Goal: Information Seeking & Learning: Learn about a topic

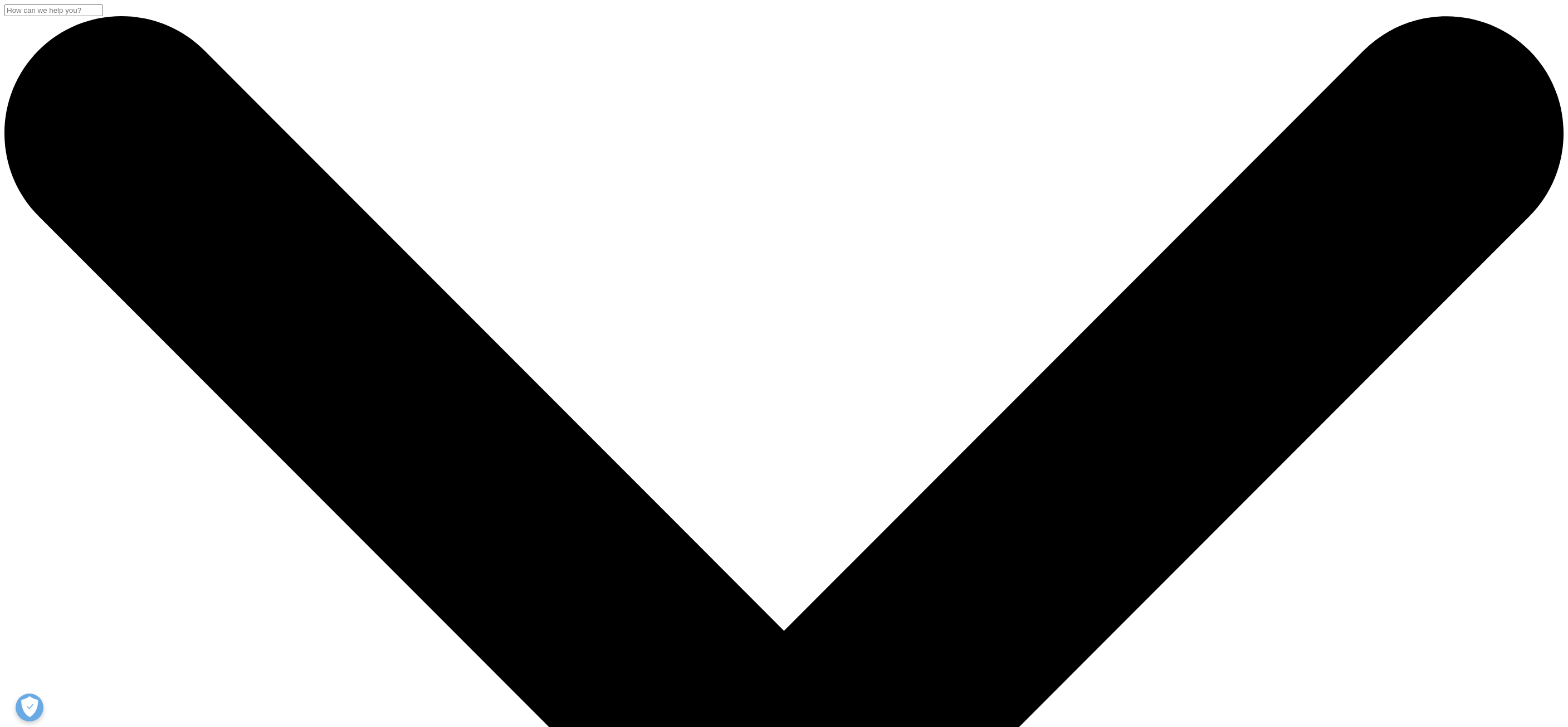
scroll to position [178, 658]
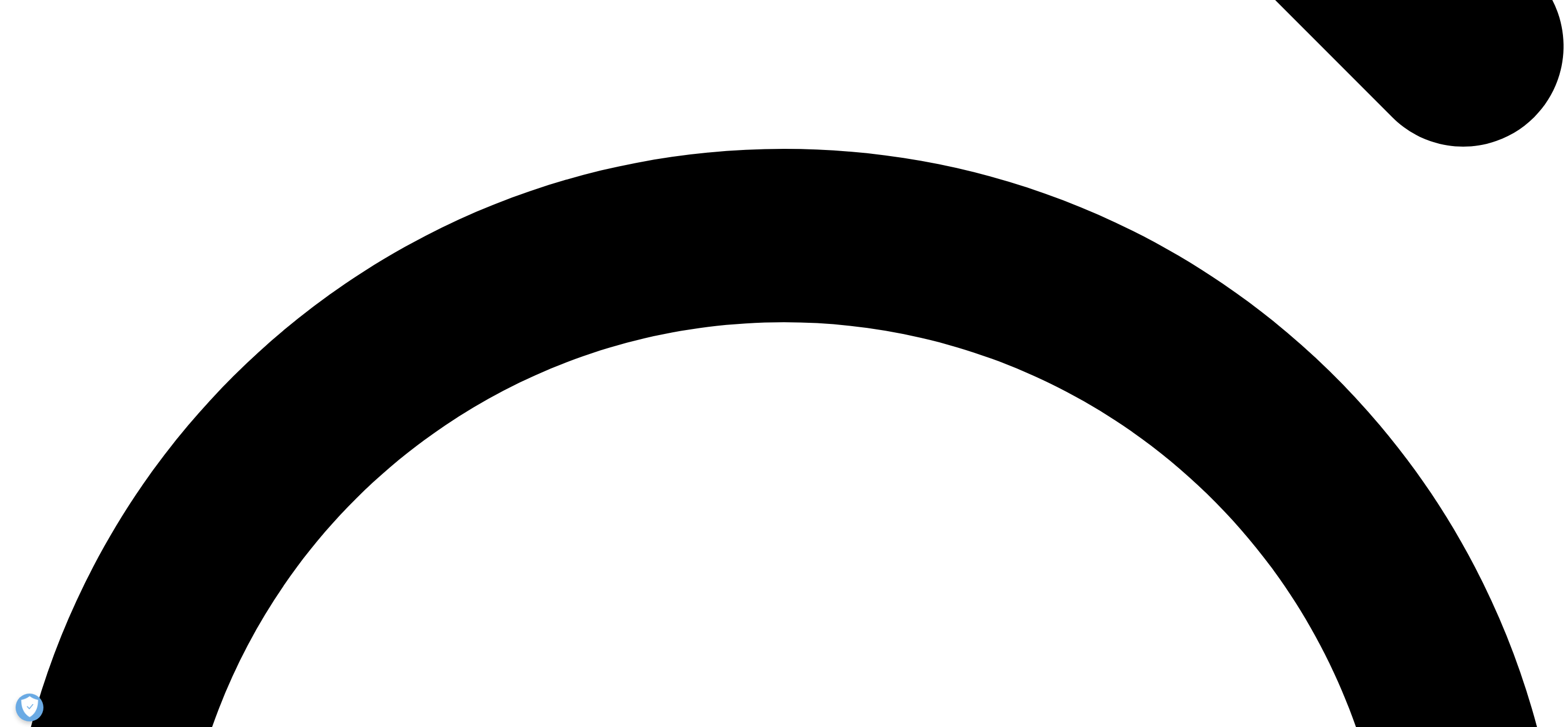
scroll to position [2988, 0]
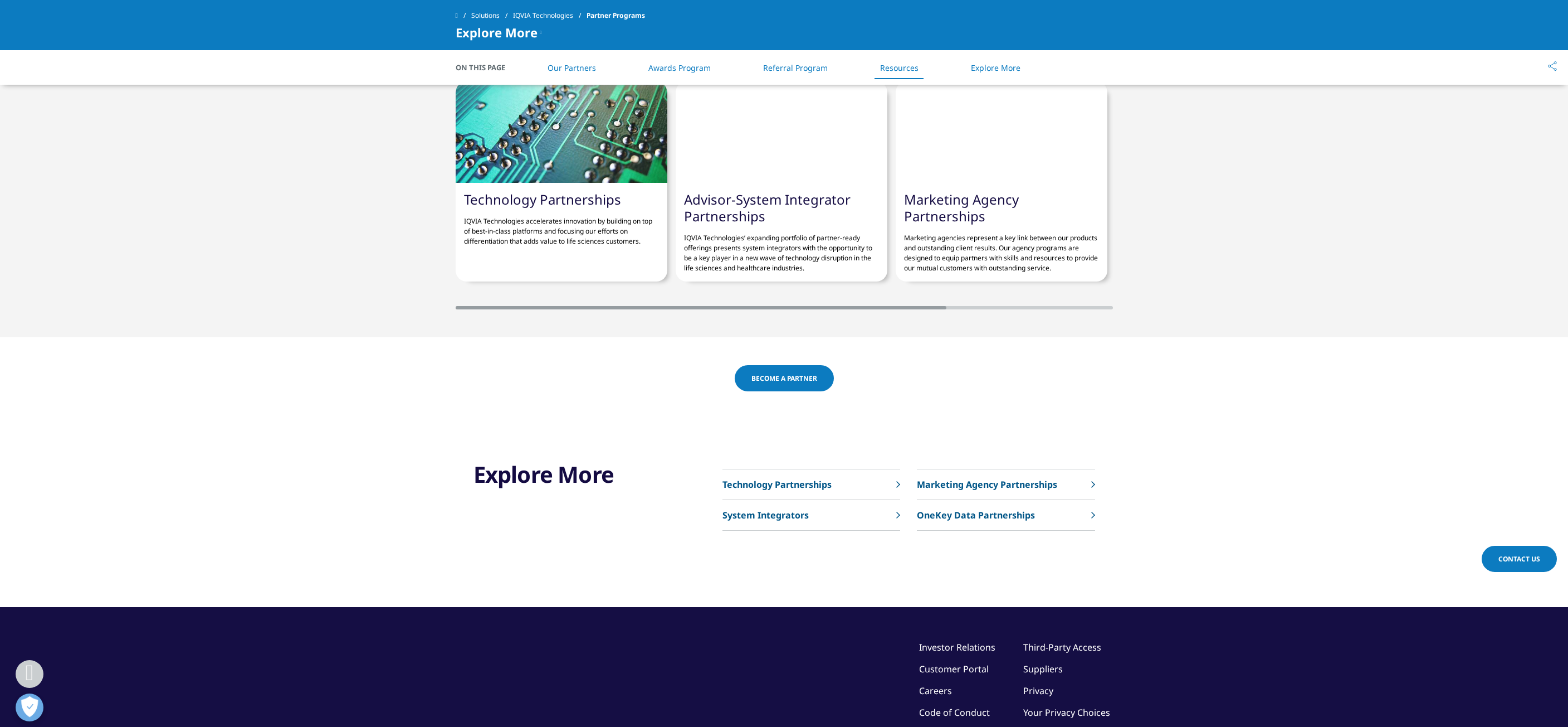
scroll to position [3545, 0]
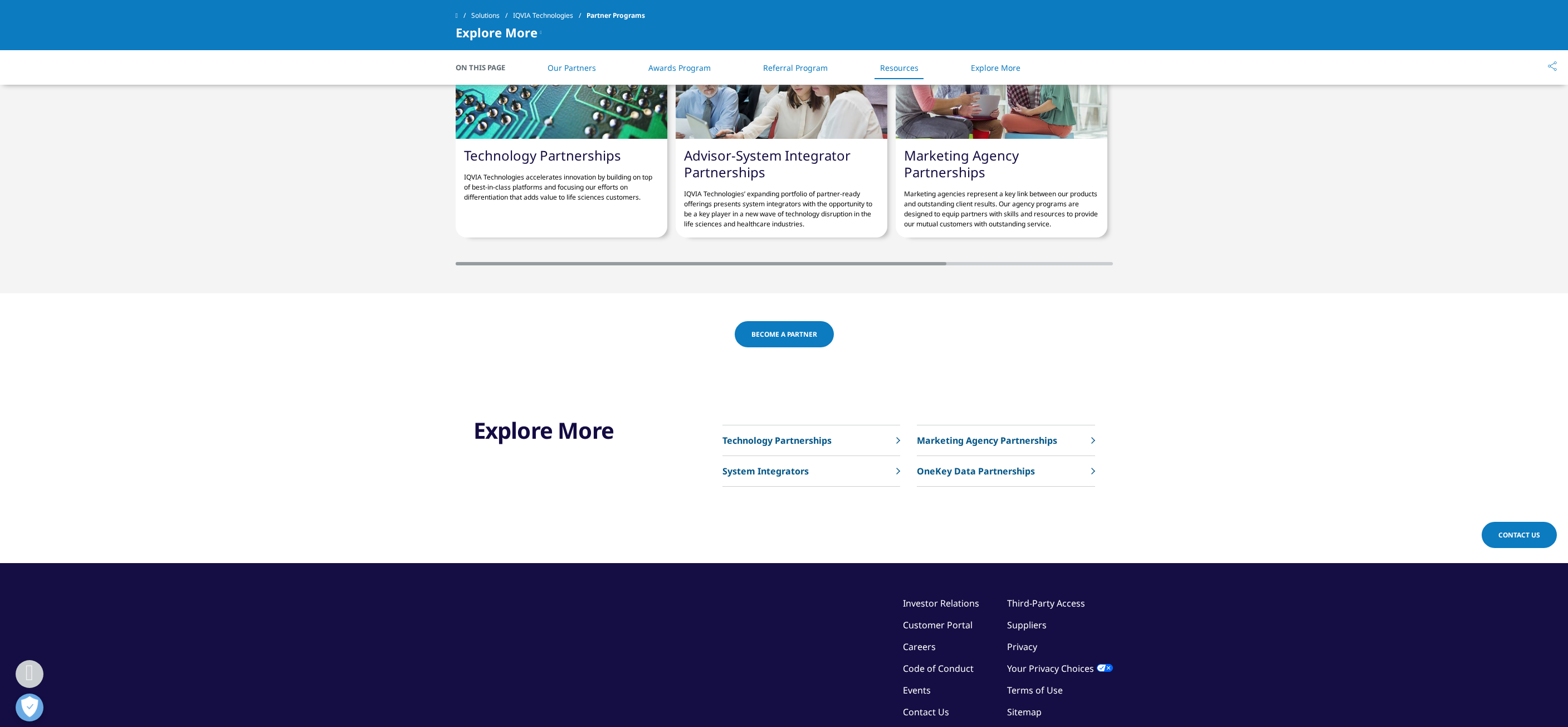
click at [822, 434] on p "Technology Partnerships" at bounding box center [777, 440] width 109 height 13
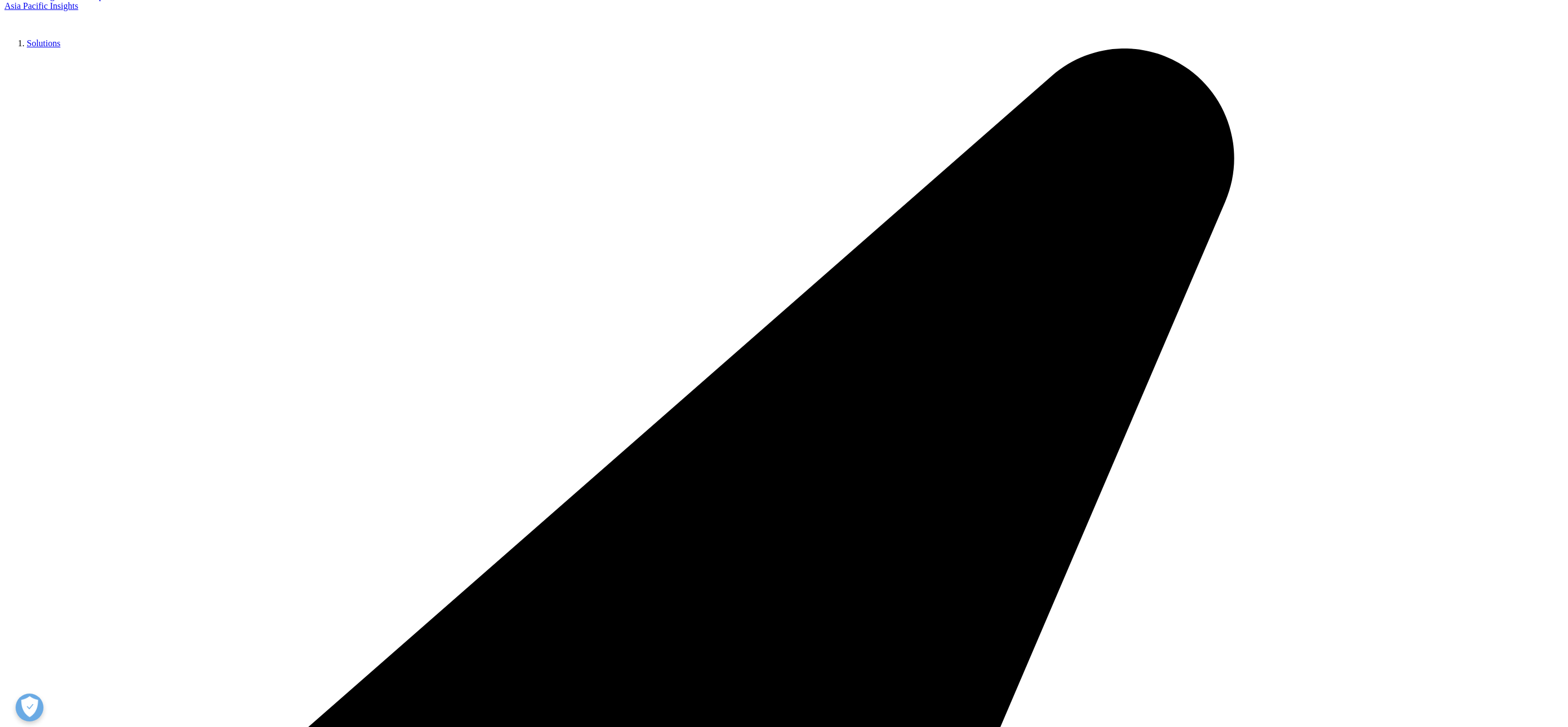
scroll to position [279, 0]
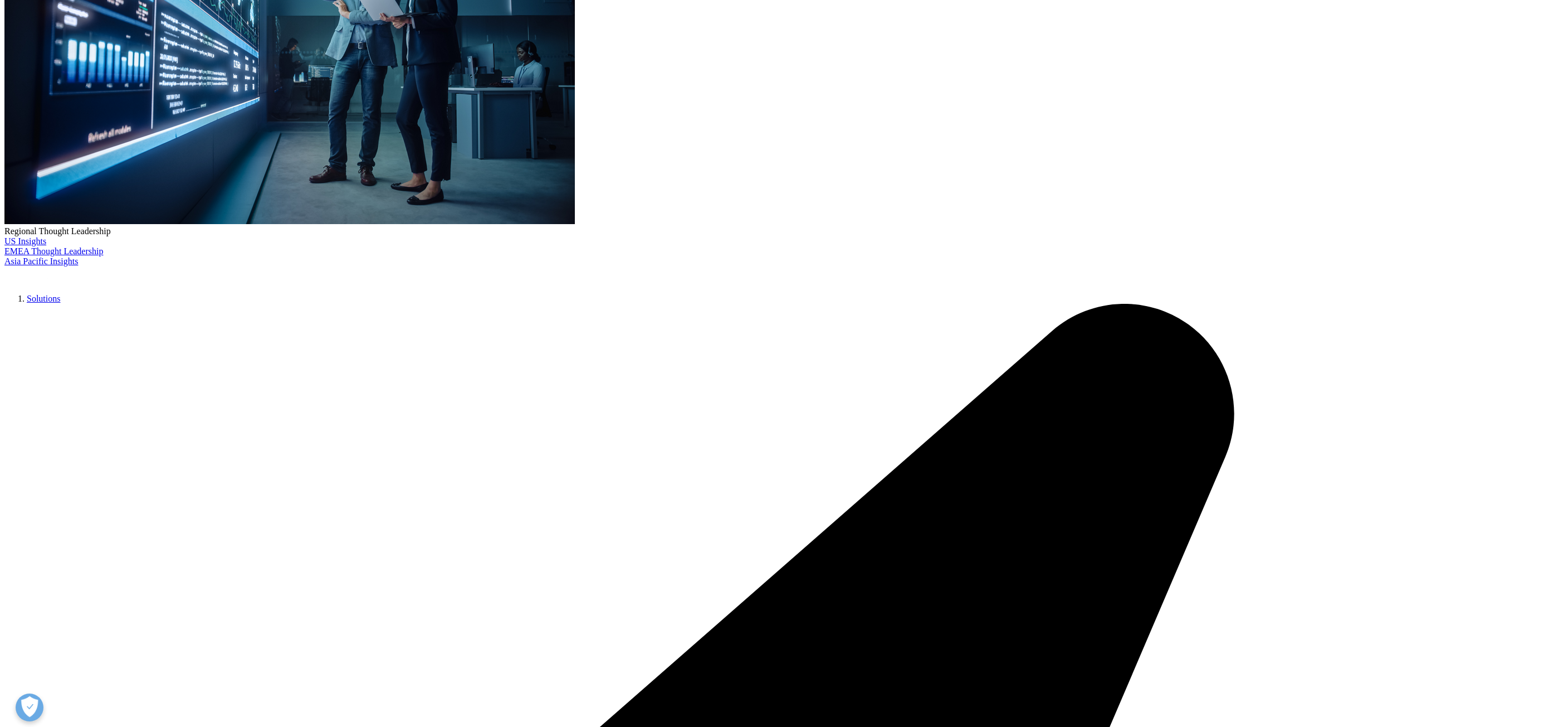
drag, startPoint x: 778, startPoint y: 493, endPoint x: 790, endPoint y: 499, distance: 13.4
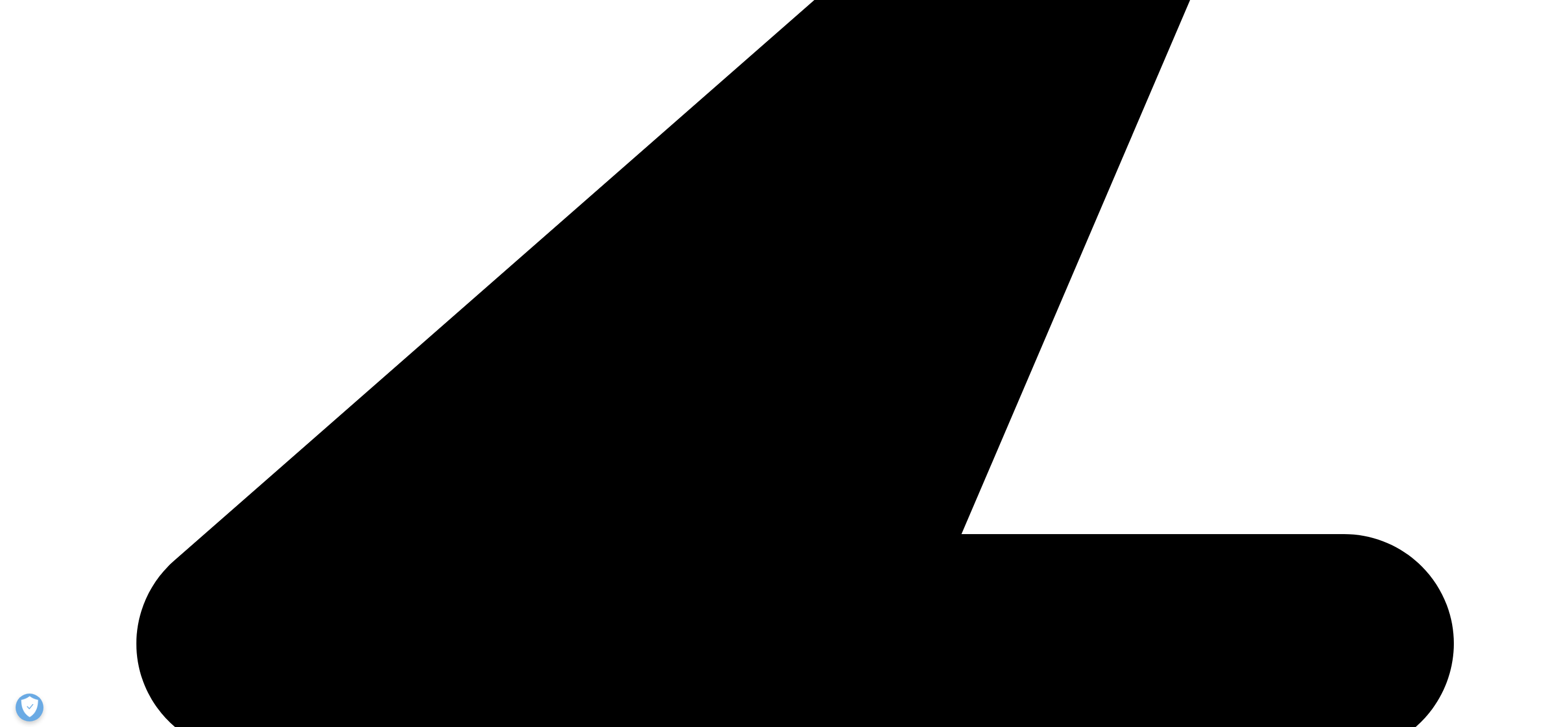
scroll to position [2630, 0]
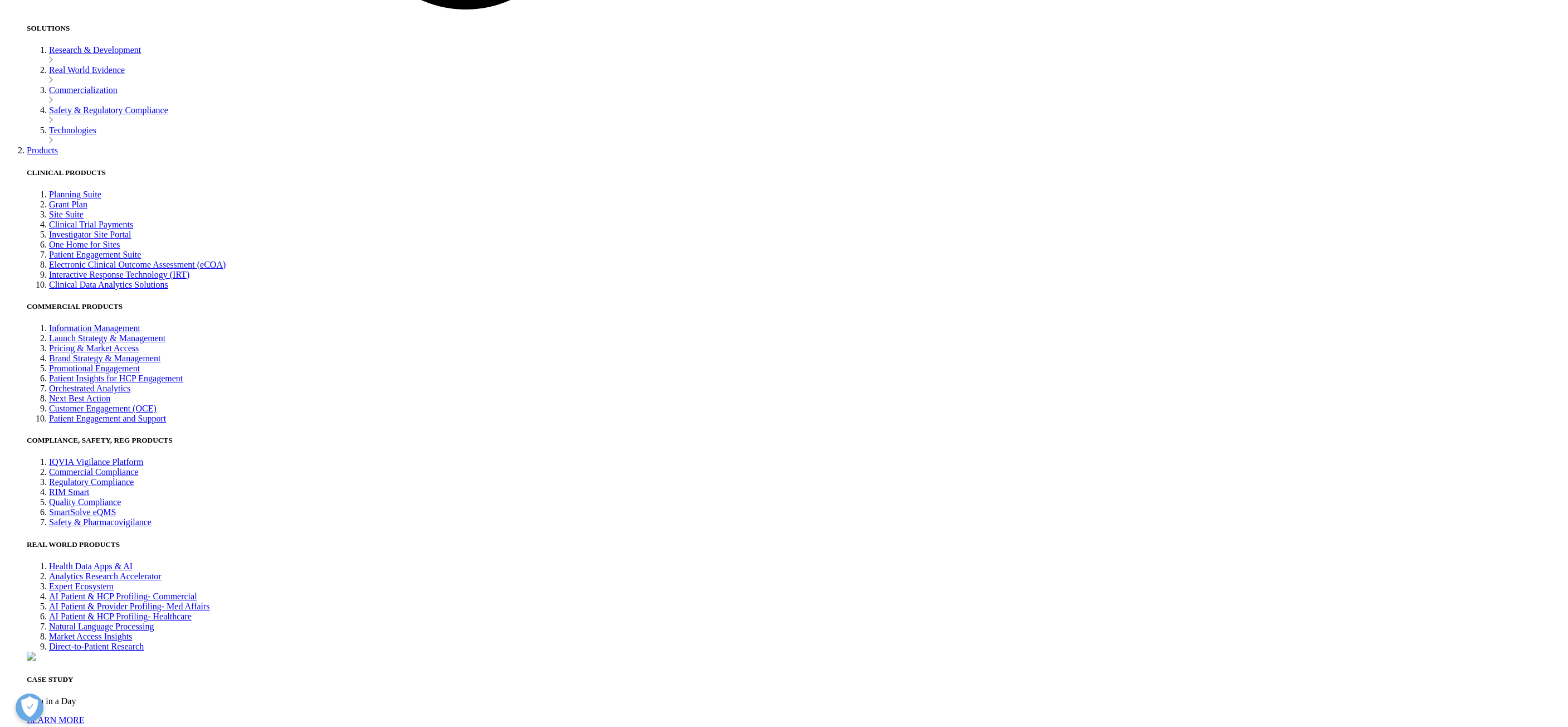
scroll to position [4107, 0]
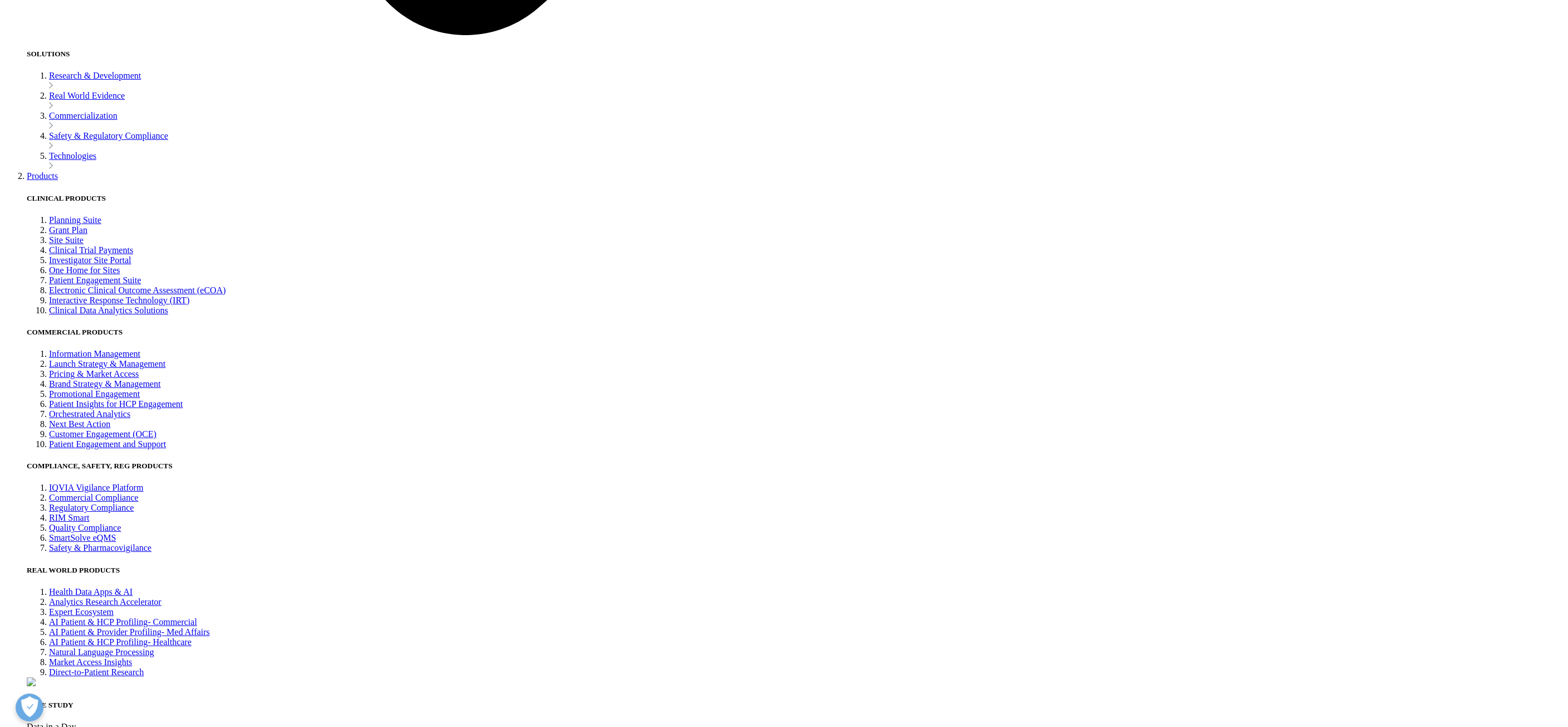
drag, startPoint x: 694, startPoint y: 381, endPoint x: 760, endPoint y: 383, distance: 66.0
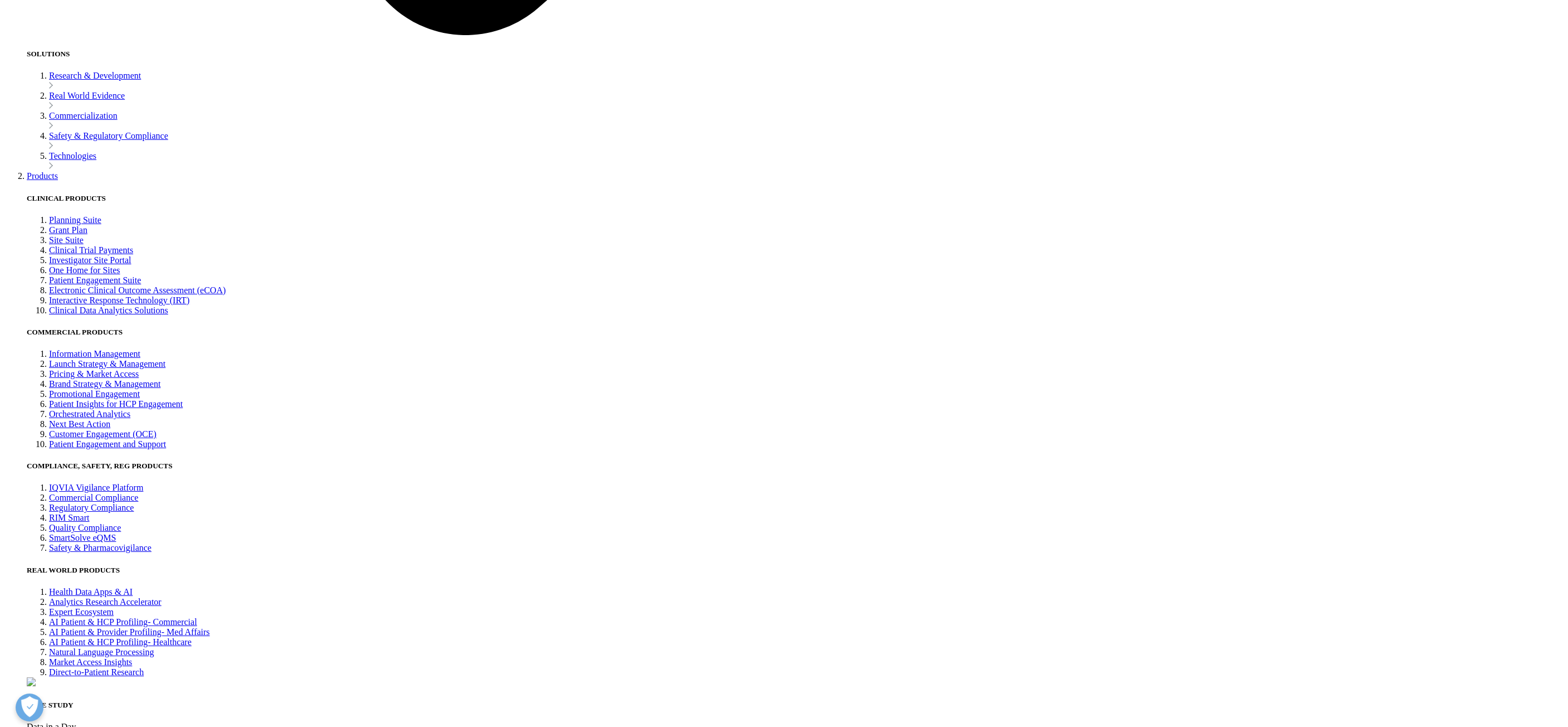
drag, startPoint x: 1005, startPoint y: 396, endPoint x: 683, endPoint y: 344, distance: 326.2
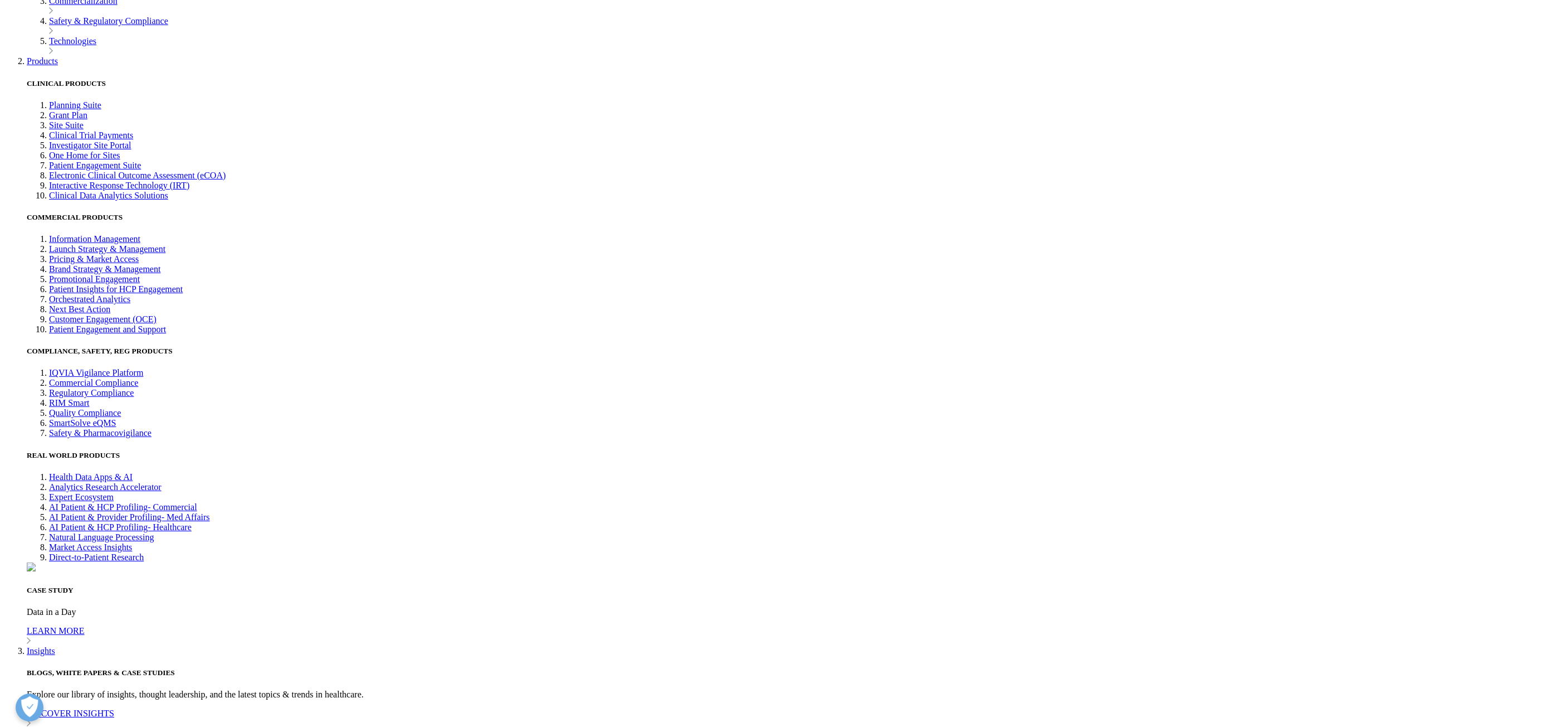
scroll to position [4363, 0]
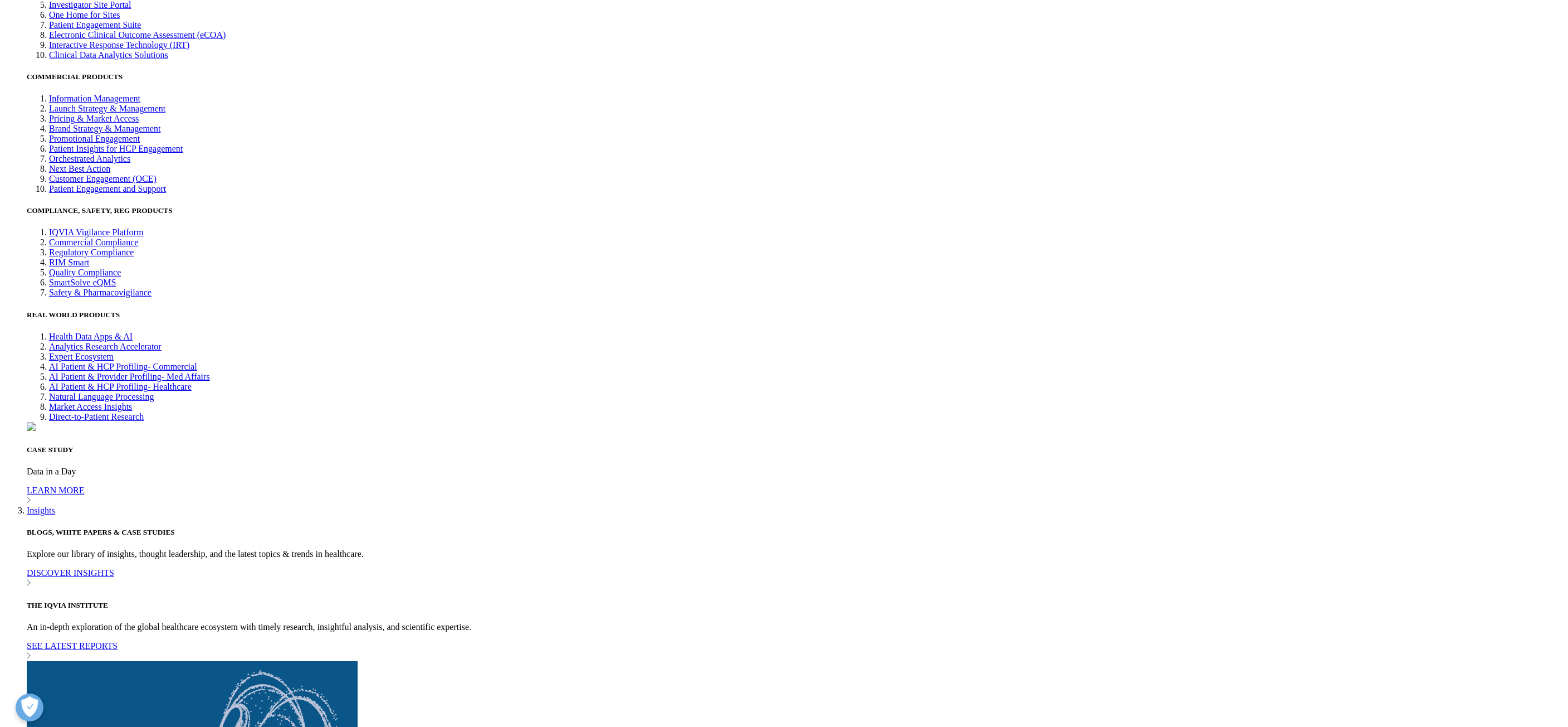
drag, startPoint x: 920, startPoint y: 244, endPoint x: 717, endPoint y: 373, distance: 240.5
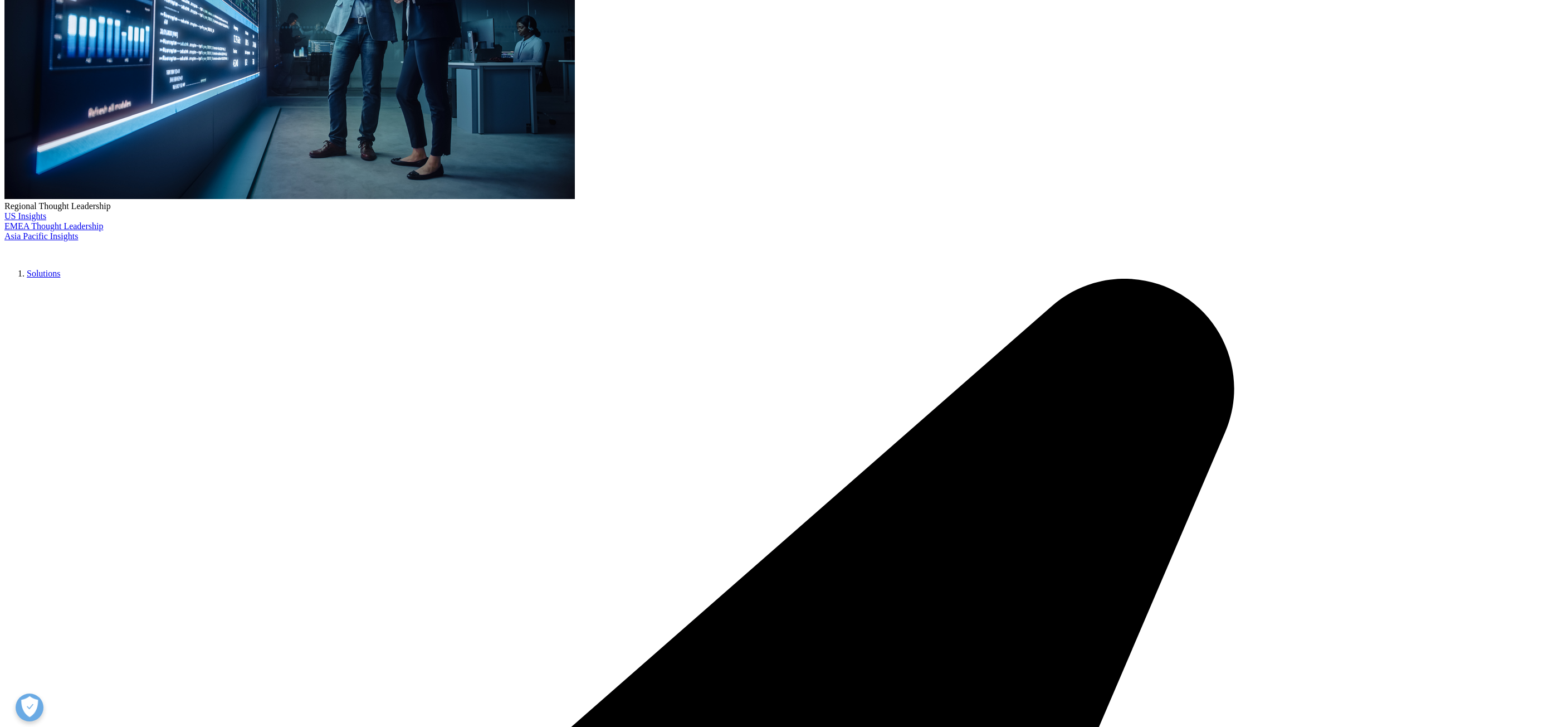
scroll to position [223, 0]
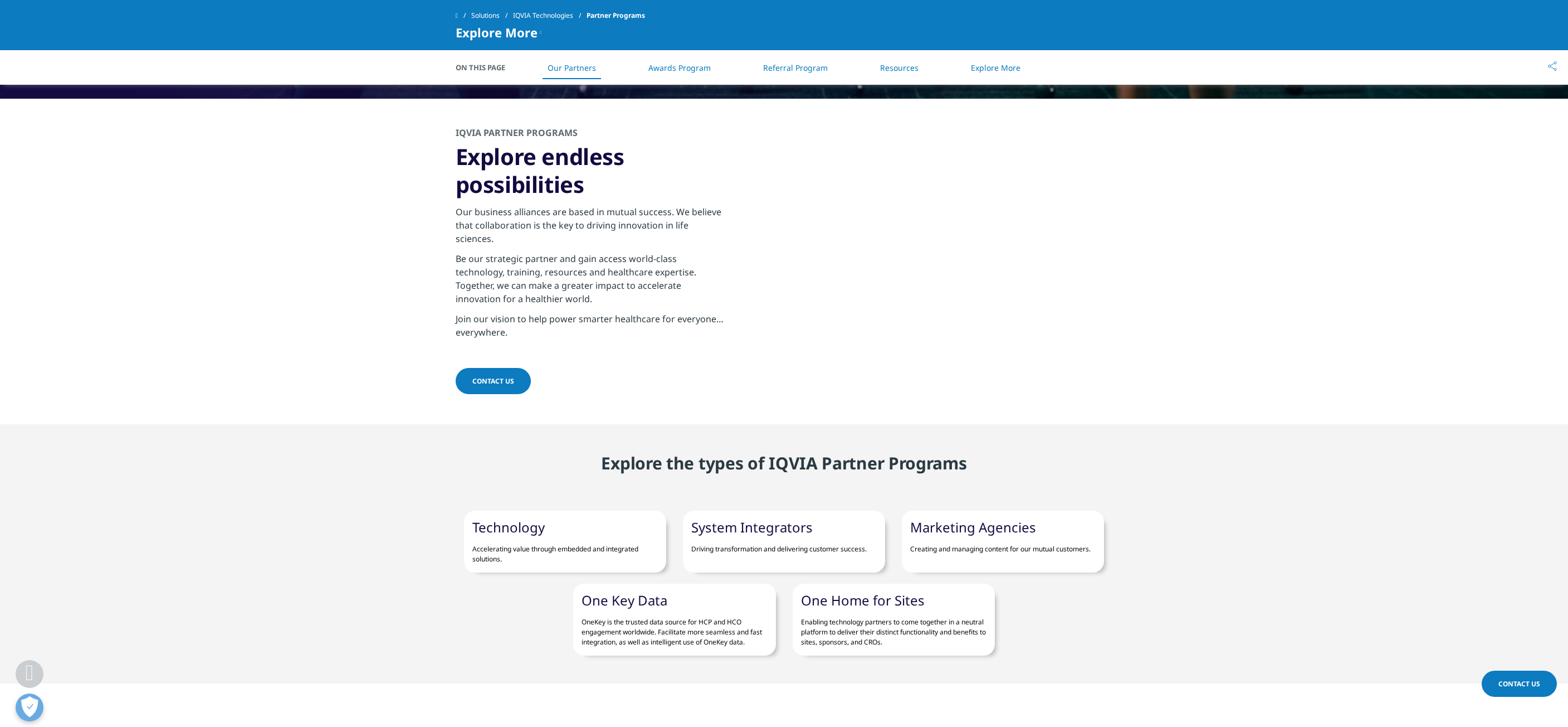
scroll to position [613, 0]
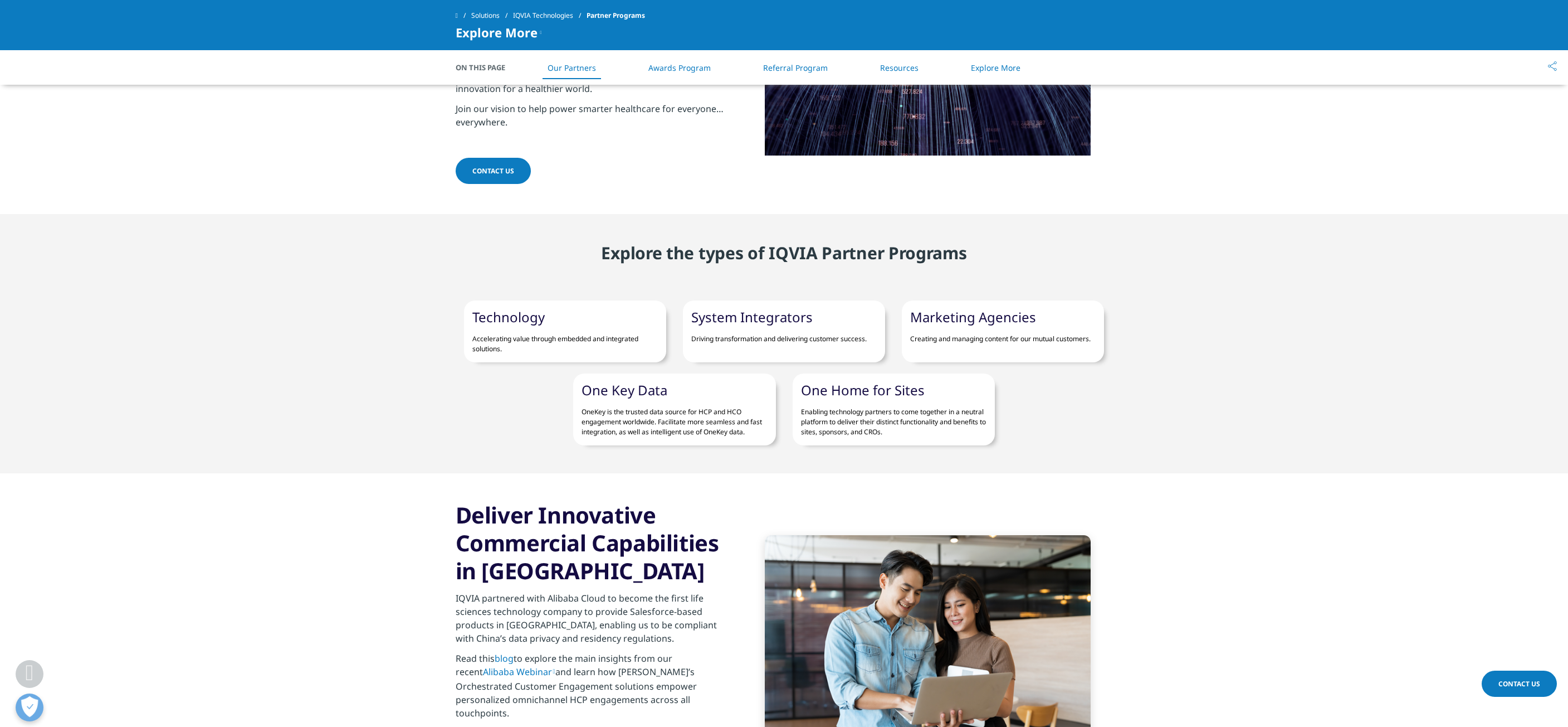
click at [713, 307] on link "System Integrators" at bounding box center [752, 317] width 121 height 18
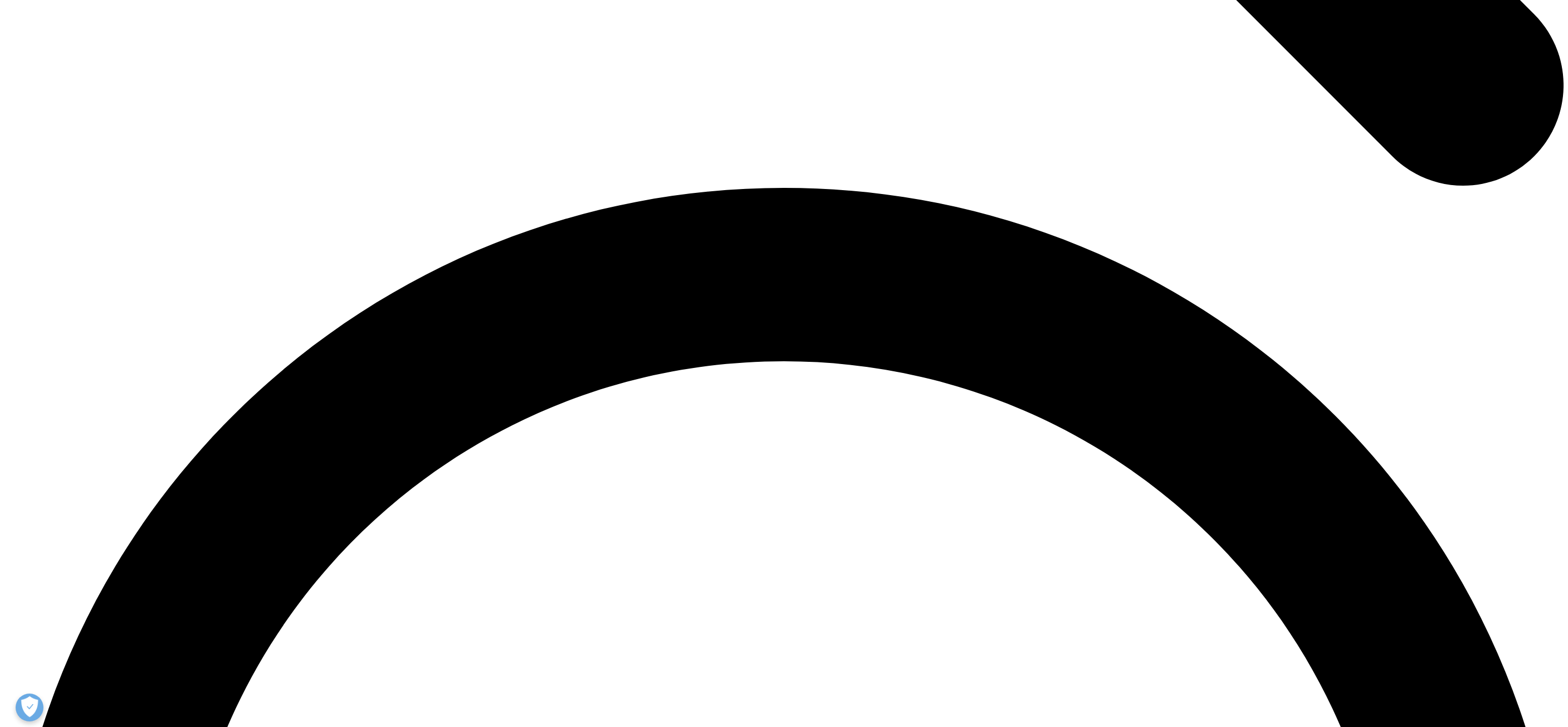
scroll to position [2954, 0]
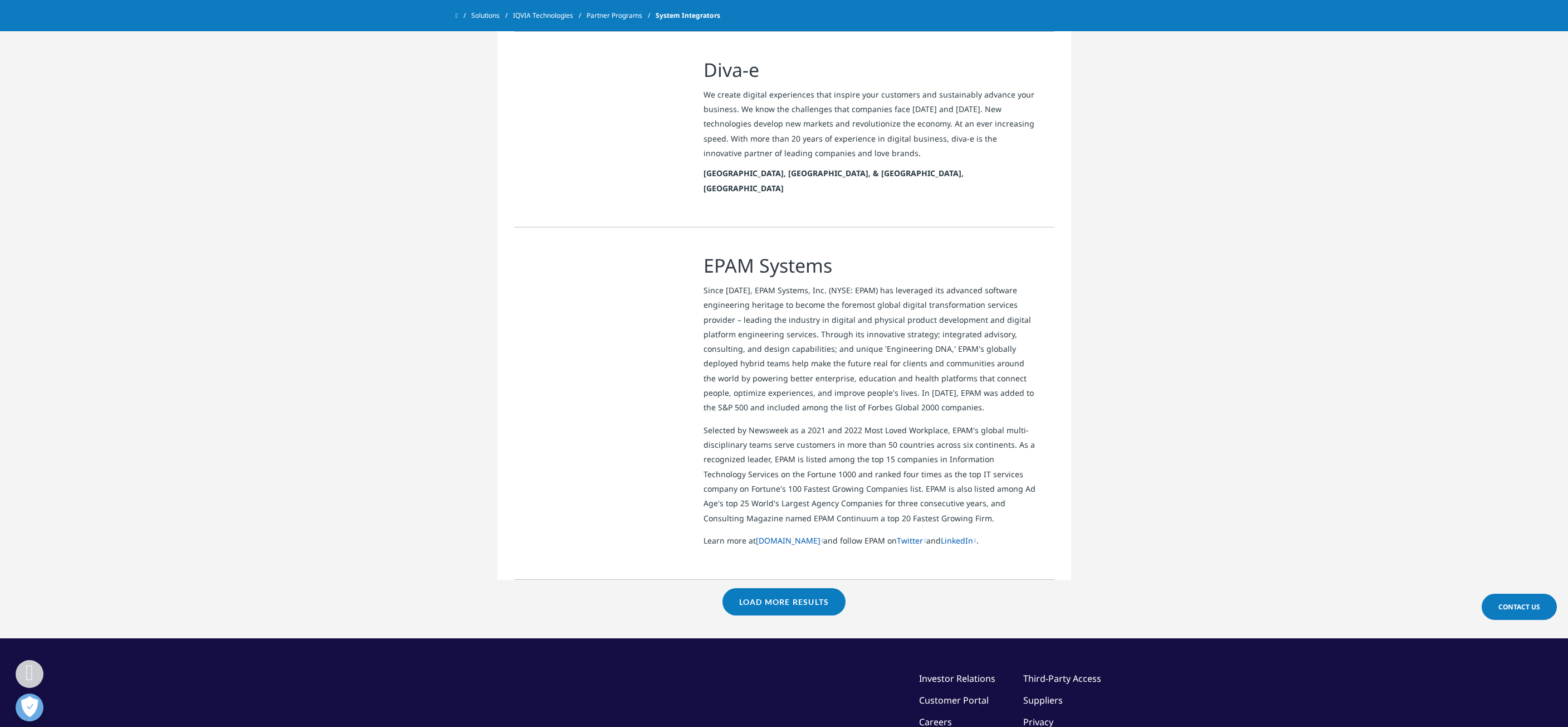
click at [770, 588] on link "Load More Results" at bounding box center [784, 601] width 123 height 28
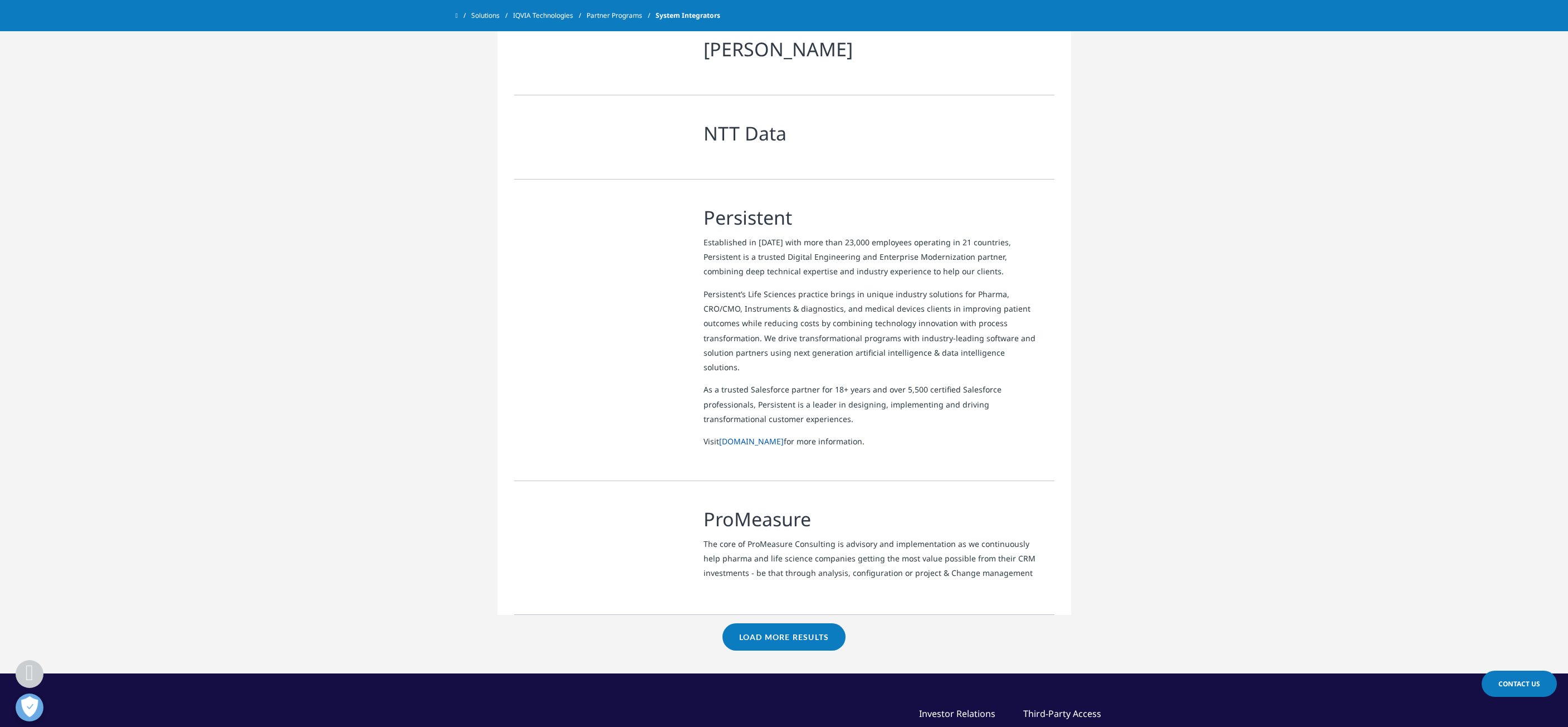
scroll to position [5183, 0]
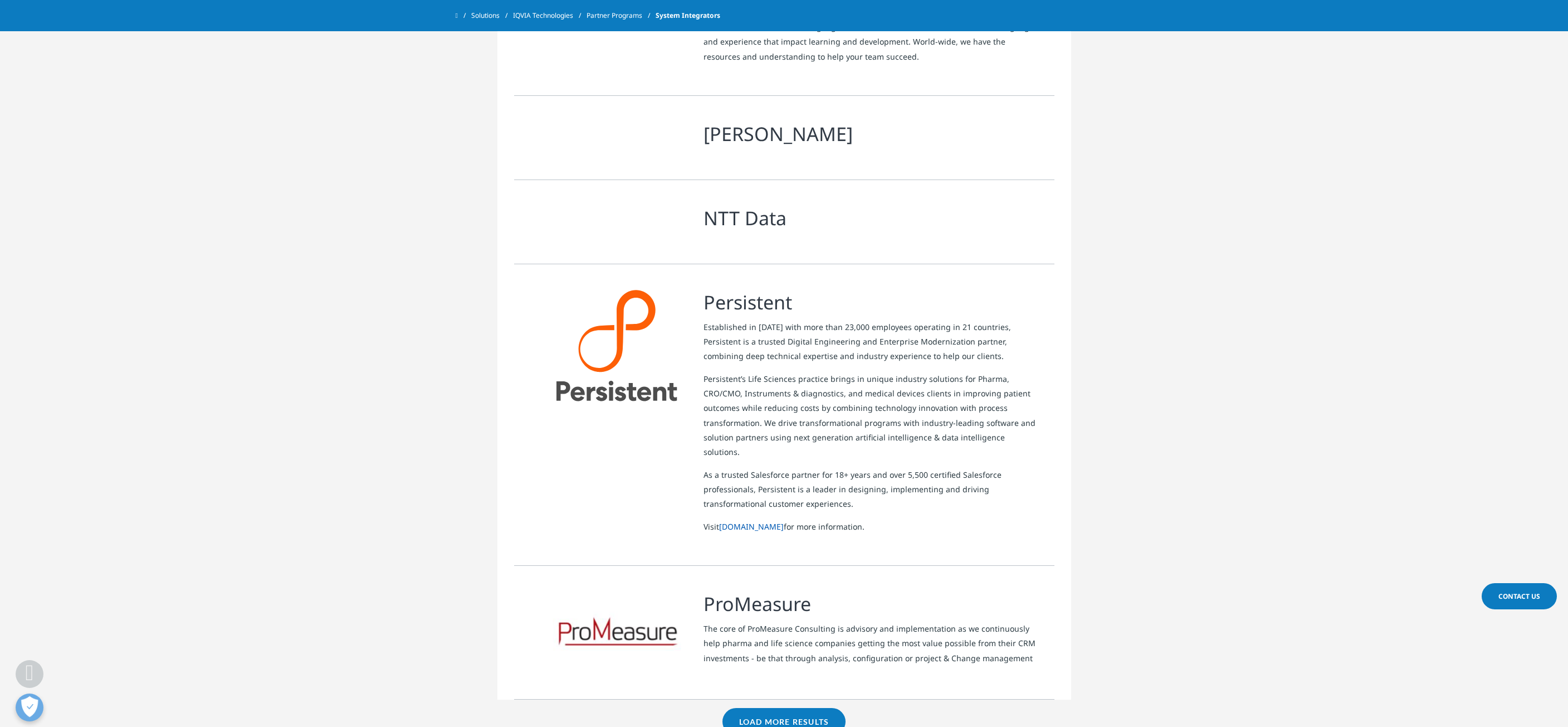
click at [776, 708] on link "Load More Results" at bounding box center [784, 721] width 123 height 28
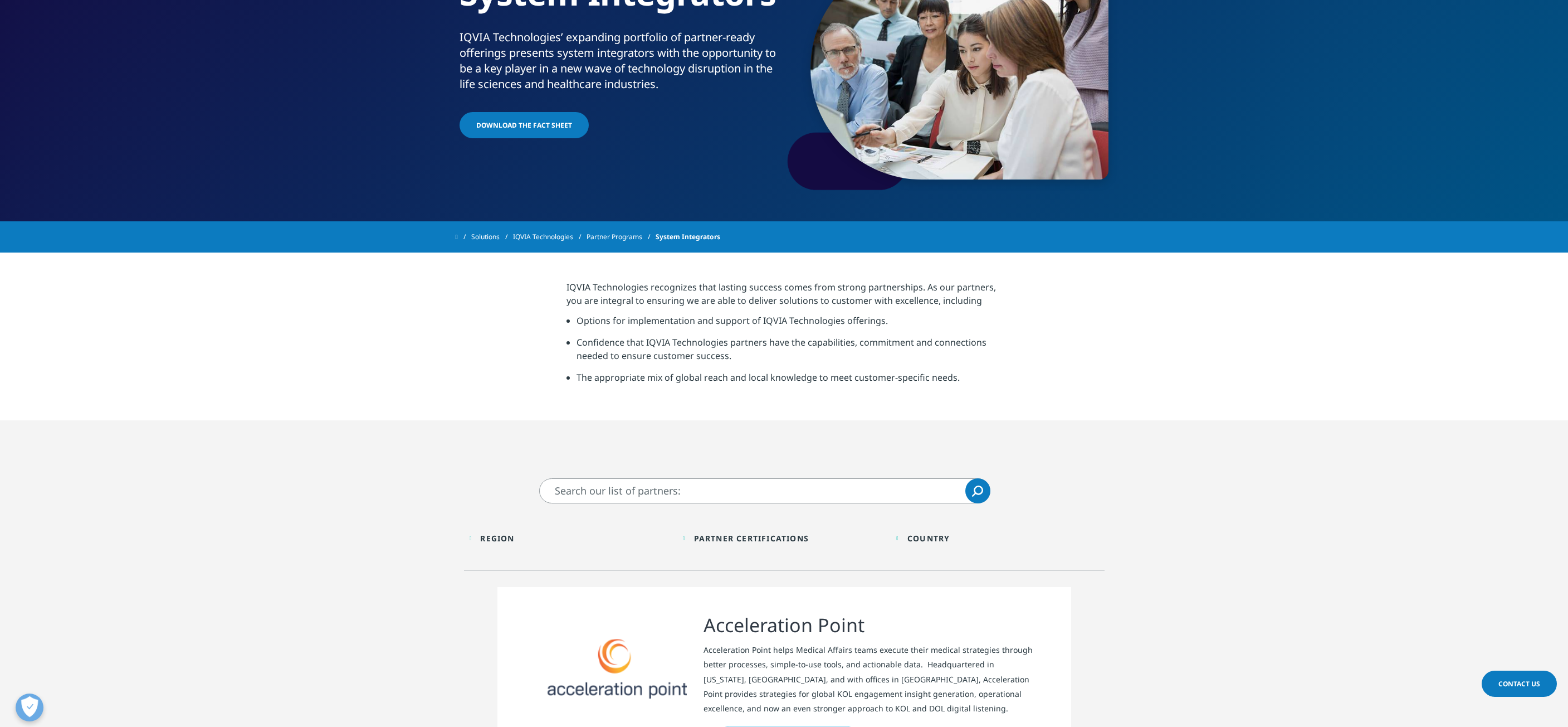
scroll to position [167, 0]
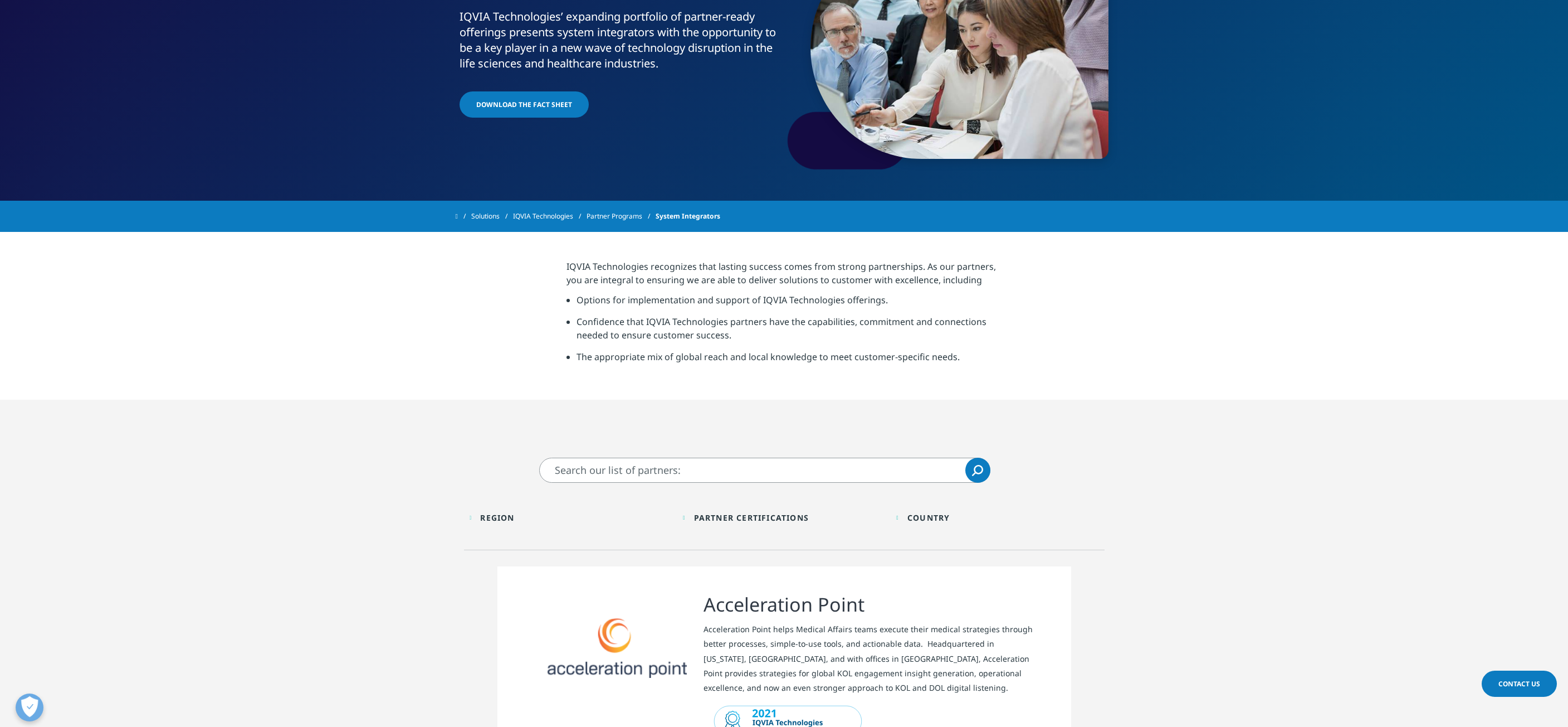
click at [736, 518] on div "Partner Certifications" at bounding box center [751, 517] width 114 height 10
click at [489, 550] on div "Toggle" at bounding box center [487, 546] width 10 height 10
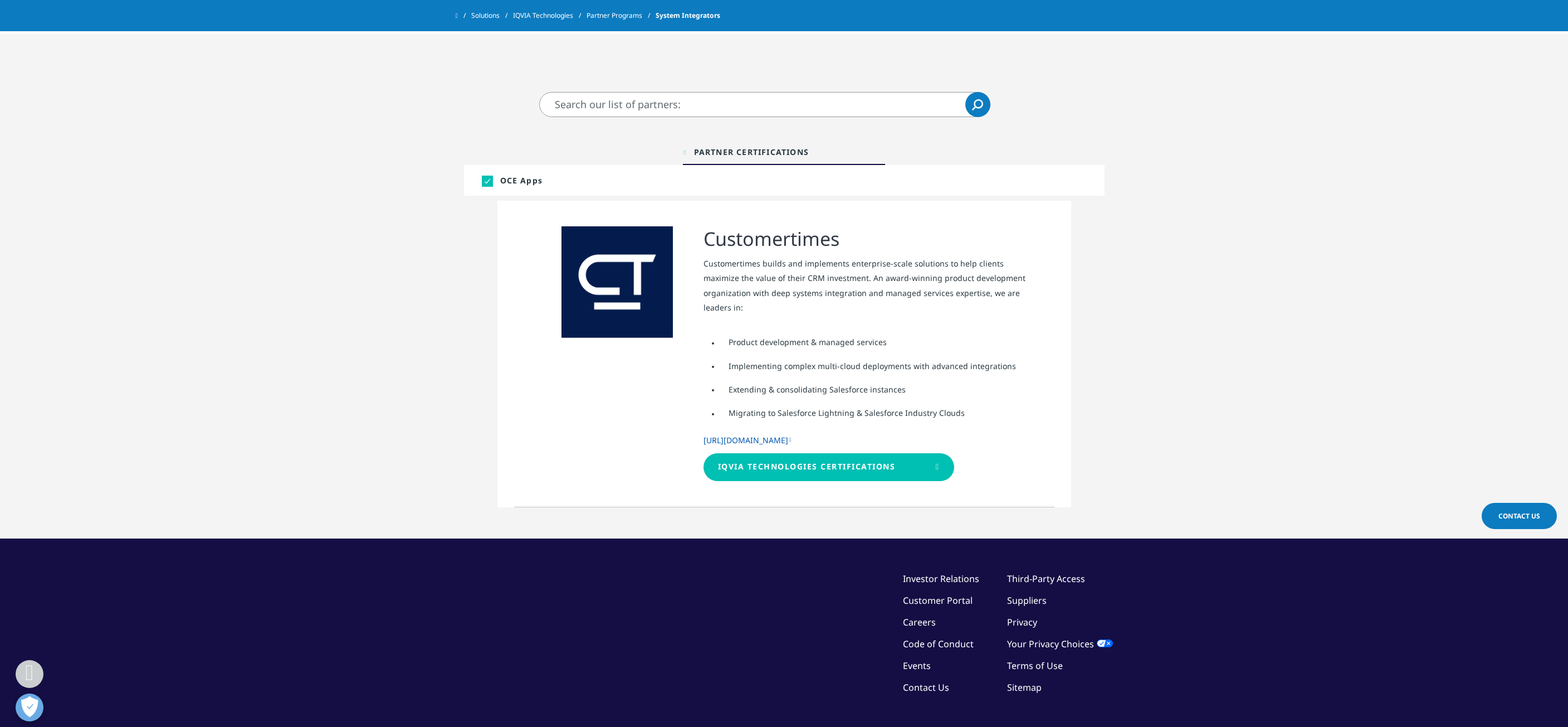
scroll to position [223, 0]
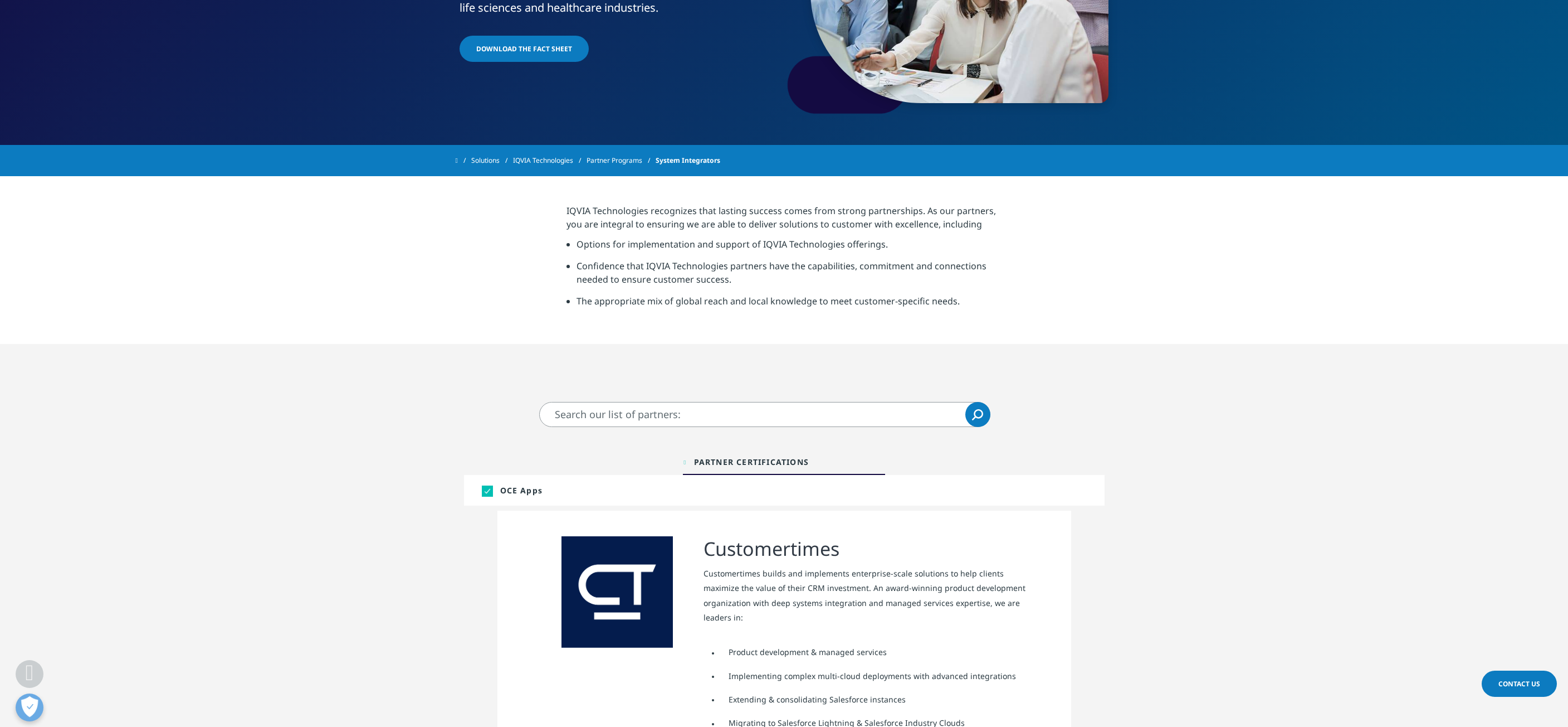
click at [527, 492] on span "OCE Apps" at bounding box center [583, 490] width 167 height 10
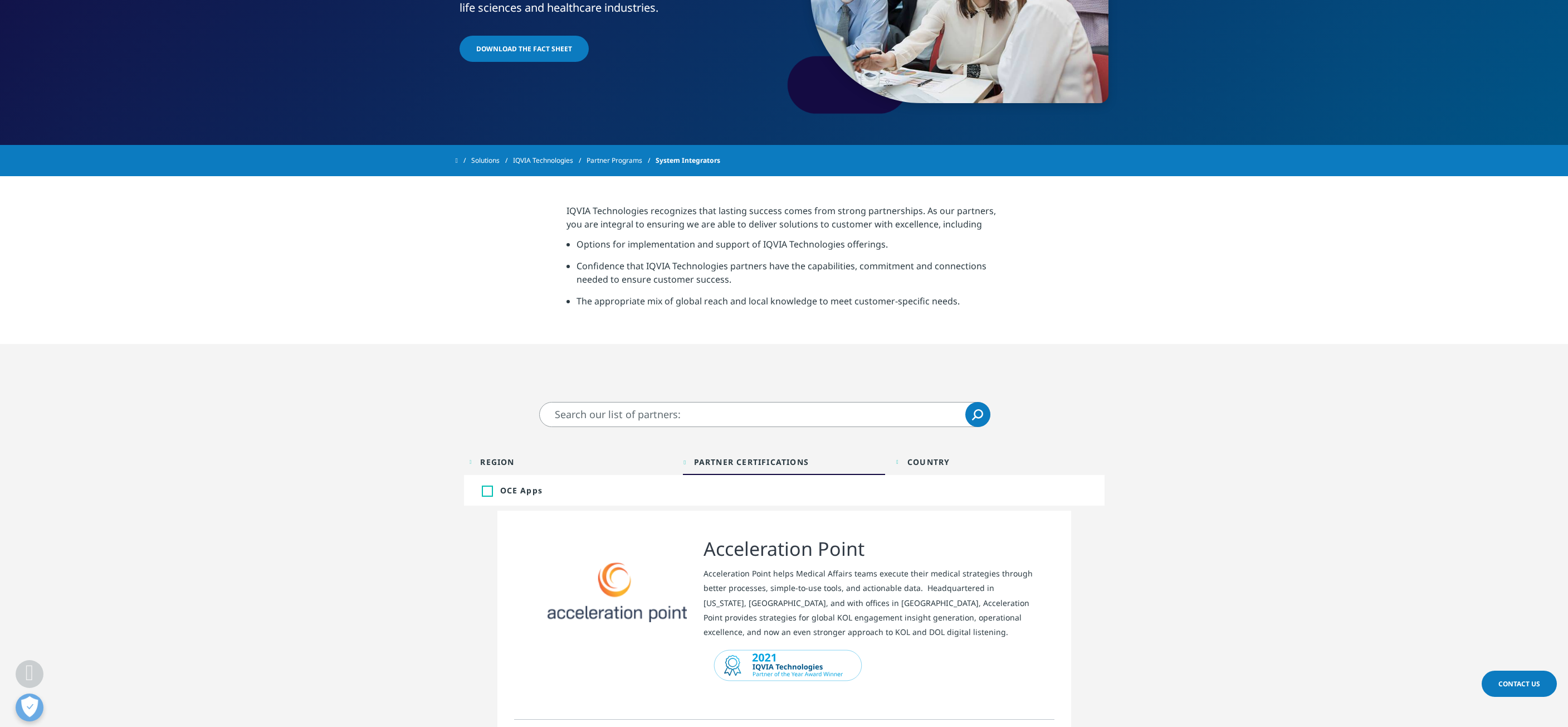
click at [918, 462] on div "Country" at bounding box center [928, 461] width 42 height 10
click at [563, 580] on div at bounding box center [617, 592] width 139 height 111
click at [509, 456] on div "Region" at bounding box center [497, 461] width 34 height 10
click at [522, 609] on div "Acceleration Point" at bounding box center [784, 614] width 541 height 209
click at [667, 403] on input "Search" at bounding box center [765, 414] width 451 height 25
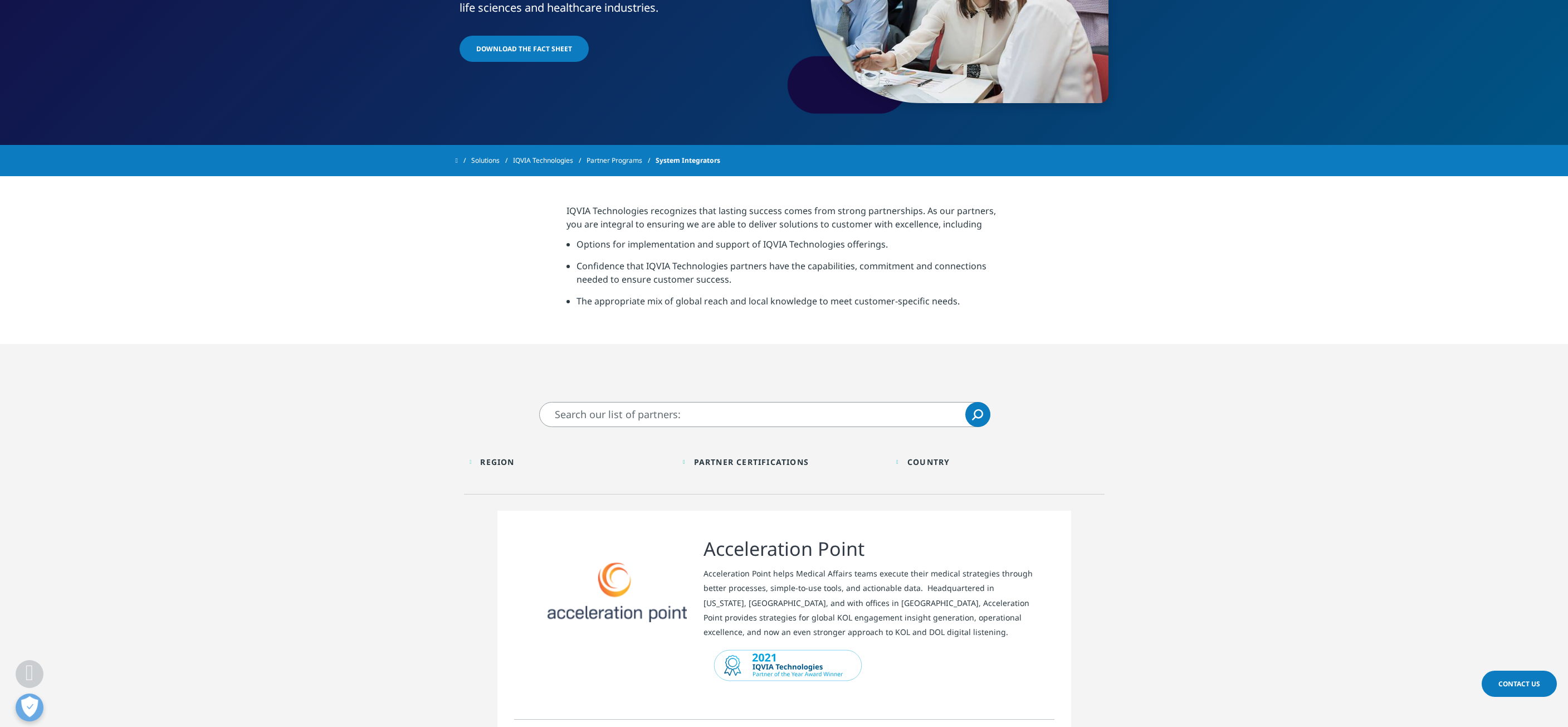
click at [1089, 443] on div "Region Loading Clear Or/And Operator Toggle Asia Pacific 1 Toggle Toggle Europe…" at bounding box center [784, 465] width 640 height 59
click at [646, 164] on link "Partner Programs" at bounding box center [621, 160] width 69 height 20
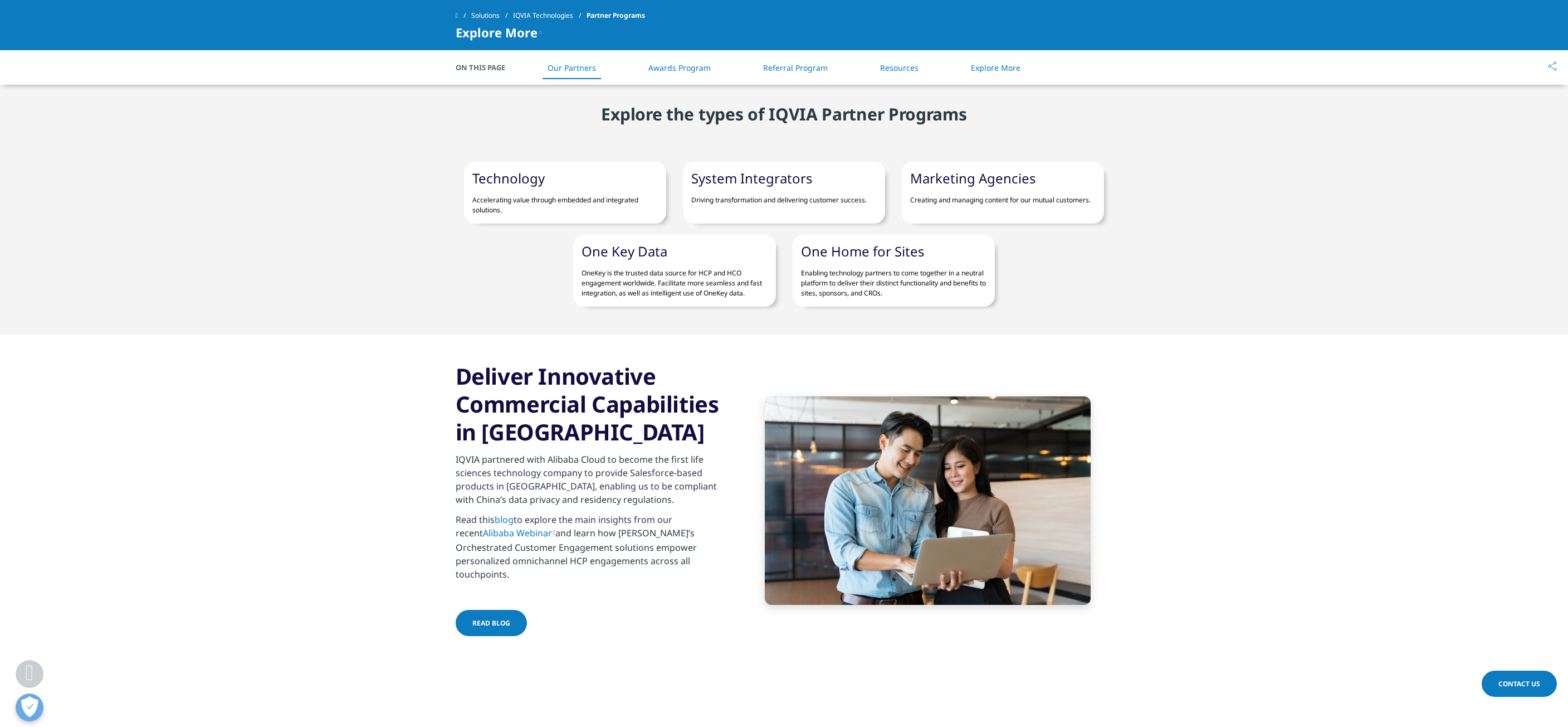
scroll to position [725, 0]
